Goal: Find contact information: Find contact information

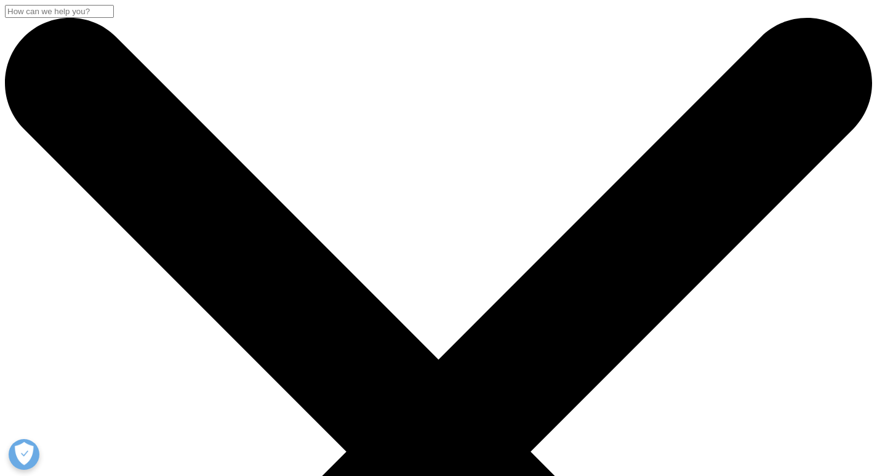
drag, startPoint x: 202, startPoint y: 250, endPoint x: 394, endPoint y: 308, distance: 200.6
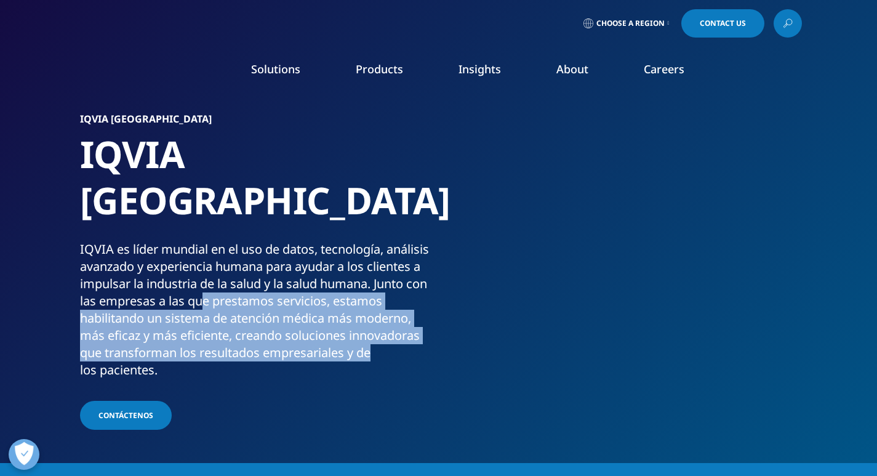
click at [394, 308] on div "IQVIA es líder mundial en el uso de datos, tecnología, análisis avanzado y expe…" at bounding box center [257, 310] width 354 height 138
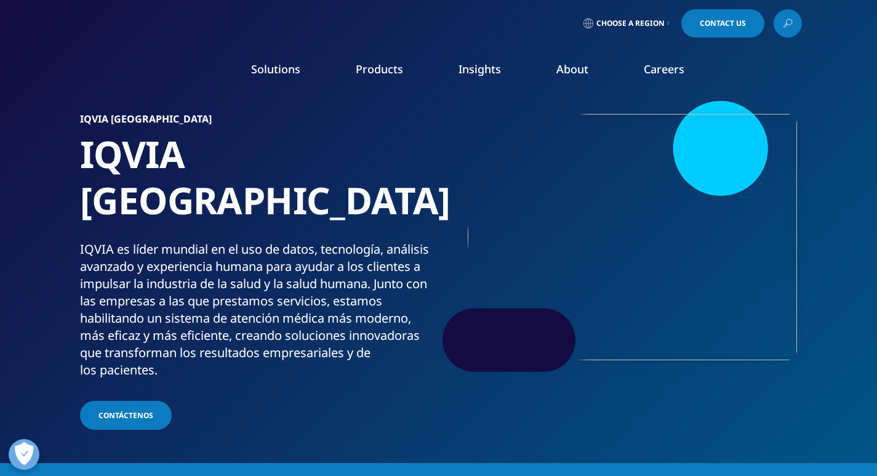
click at [624, 18] on span "Choose a Region" at bounding box center [630, 23] width 68 height 10
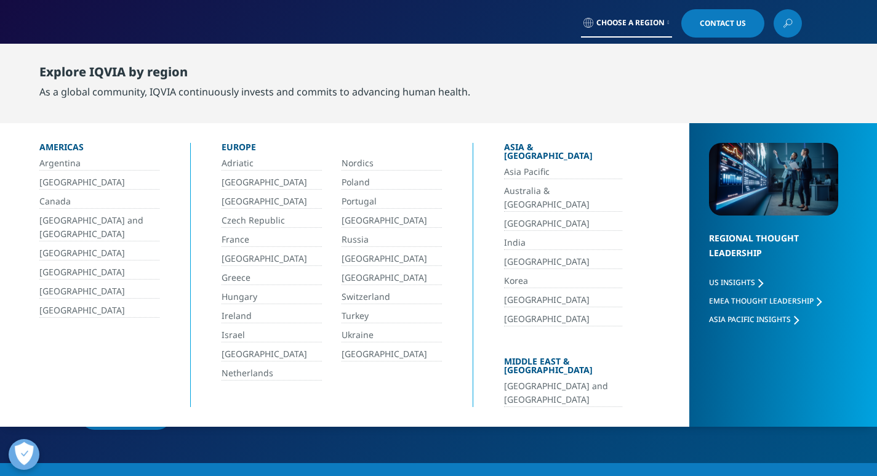
click at [88, 308] on link "[GEOGRAPHIC_DATA]" at bounding box center [99, 310] width 120 height 14
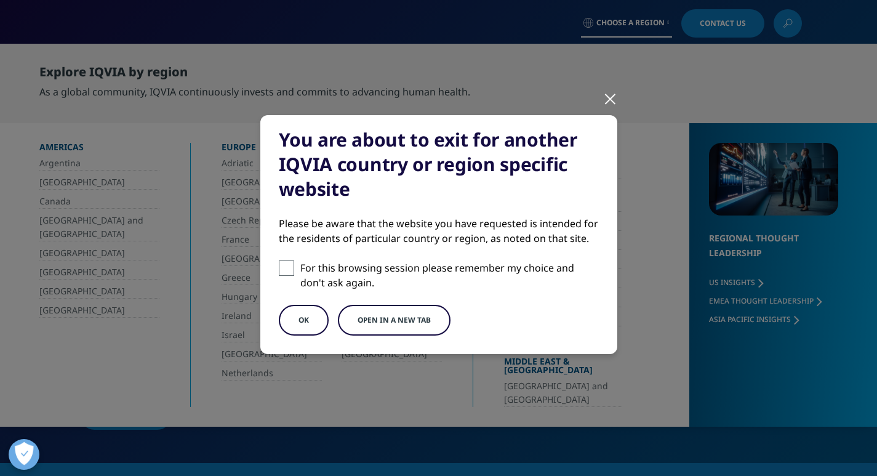
click at [309, 324] on button "OK" at bounding box center [304, 320] width 50 height 31
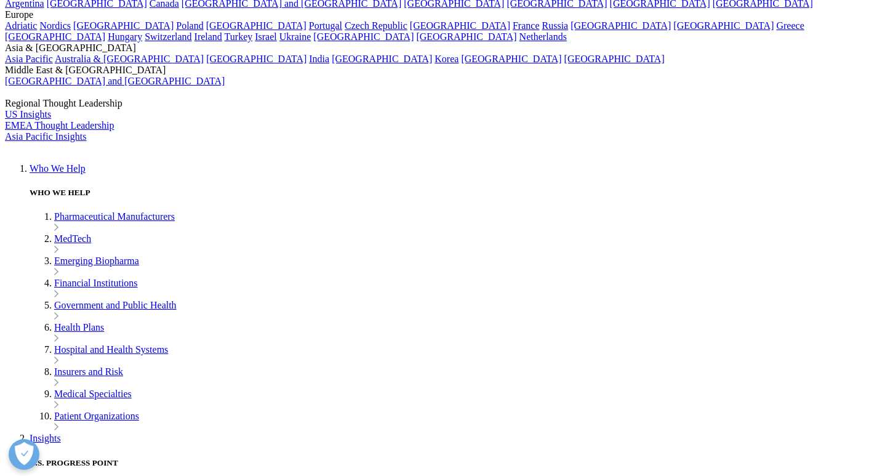
scroll to position [2793, 0]
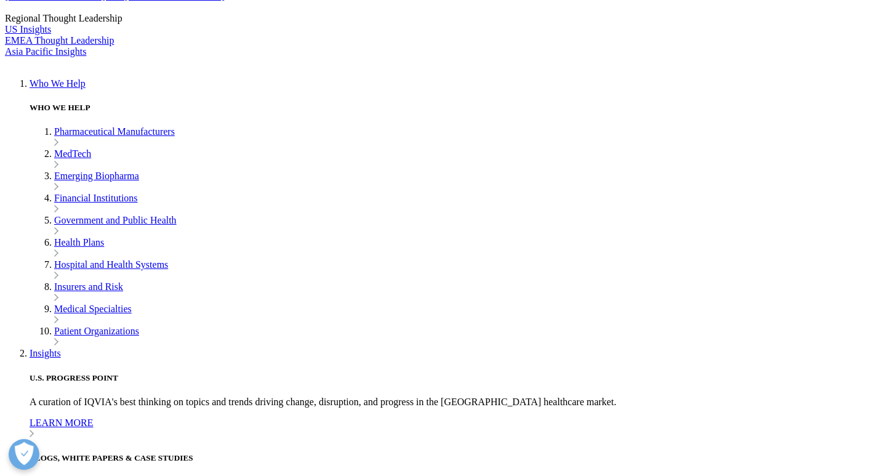
checkbox input "true"
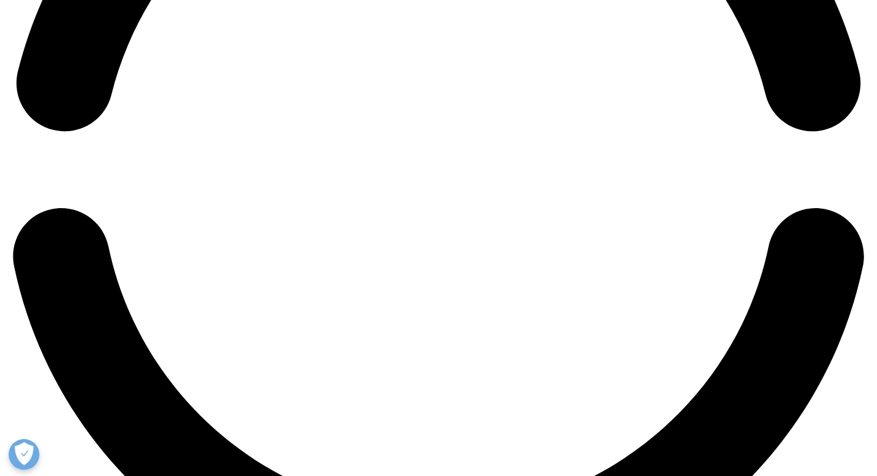
scroll to position [2118, 0]
